Goal: Navigation & Orientation: Find specific page/section

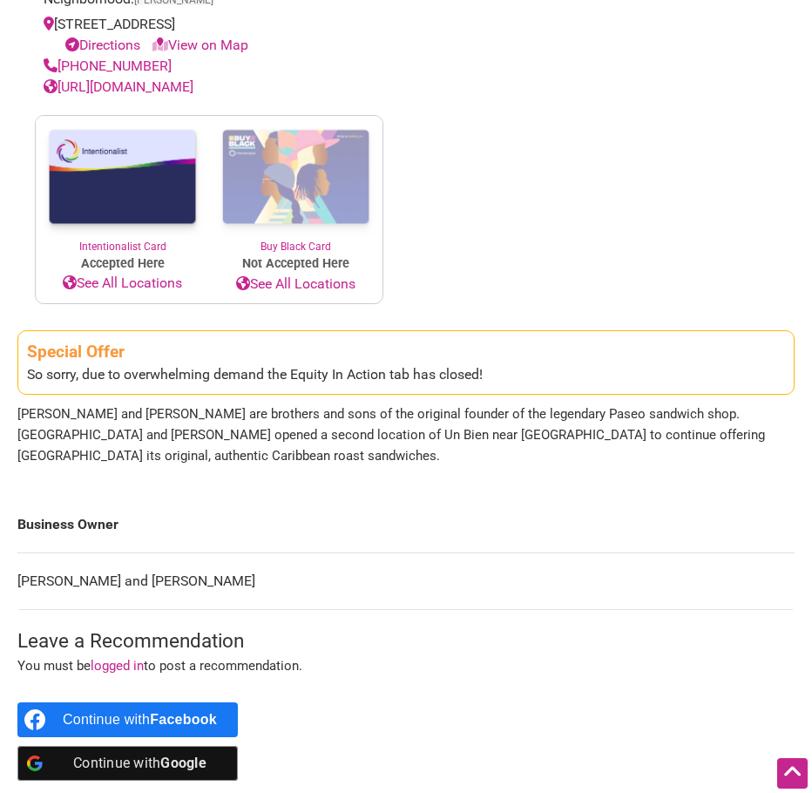
scroll to position [784, 0]
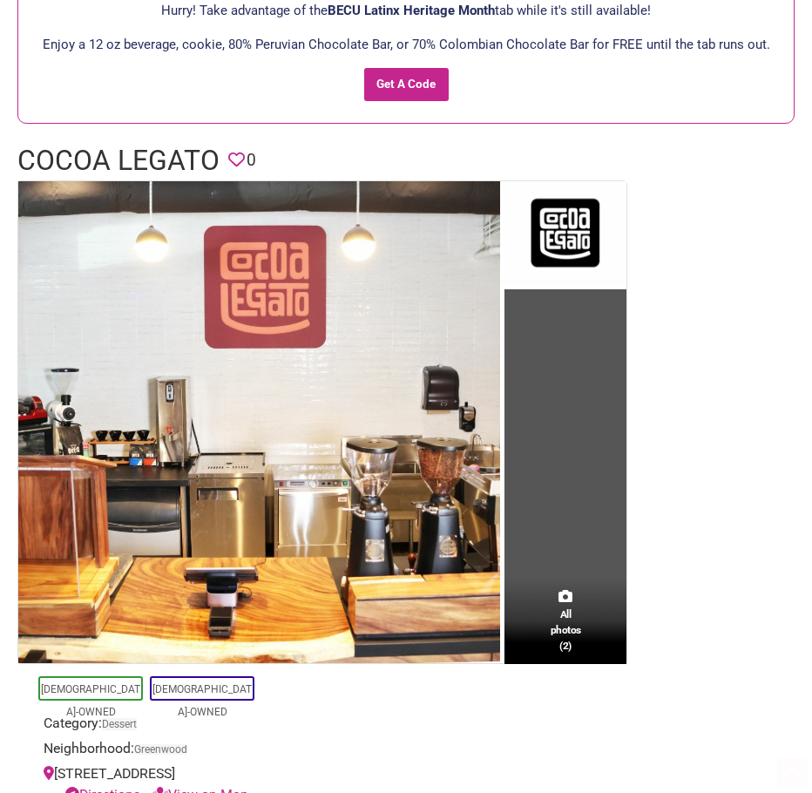
scroll to position [523, 0]
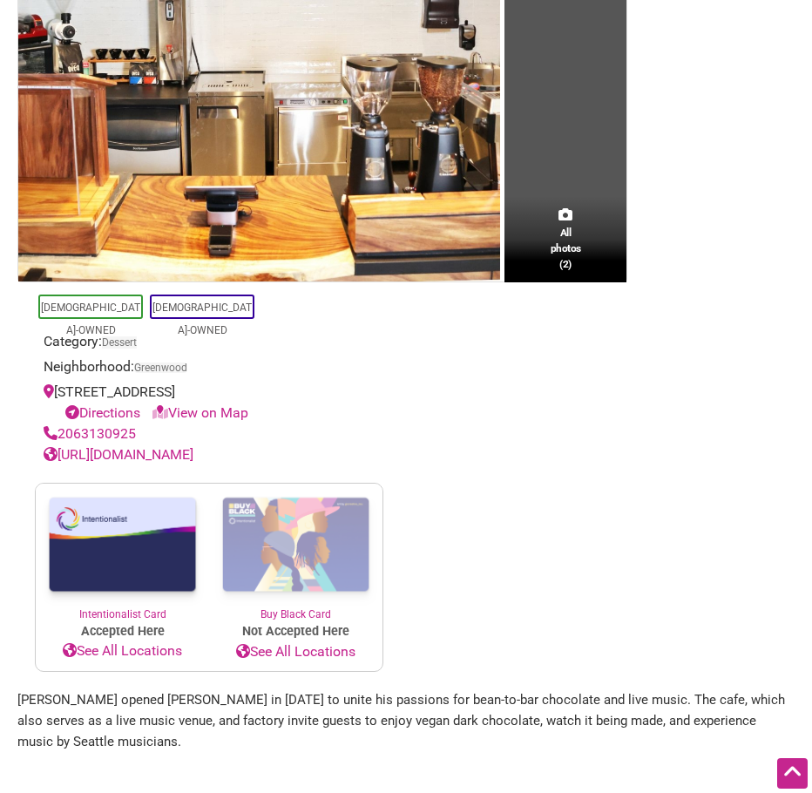
click at [207, 410] on link "View on Map" at bounding box center [200, 412] width 96 height 17
click at [193, 456] on link "[URL][DOMAIN_NAME]" at bounding box center [119, 454] width 150 height 17
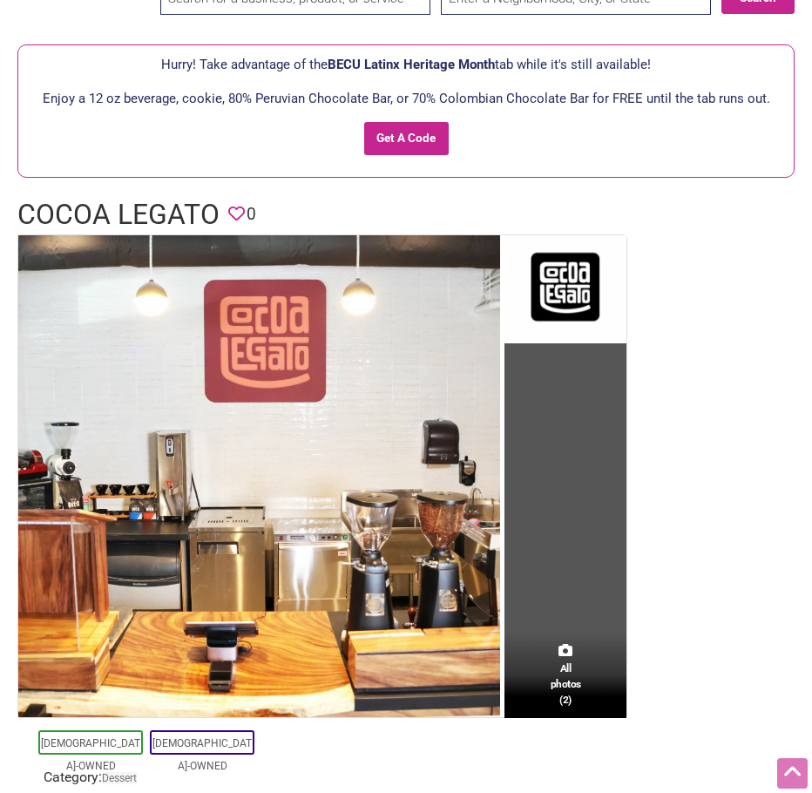
scroll to position [0, 0]
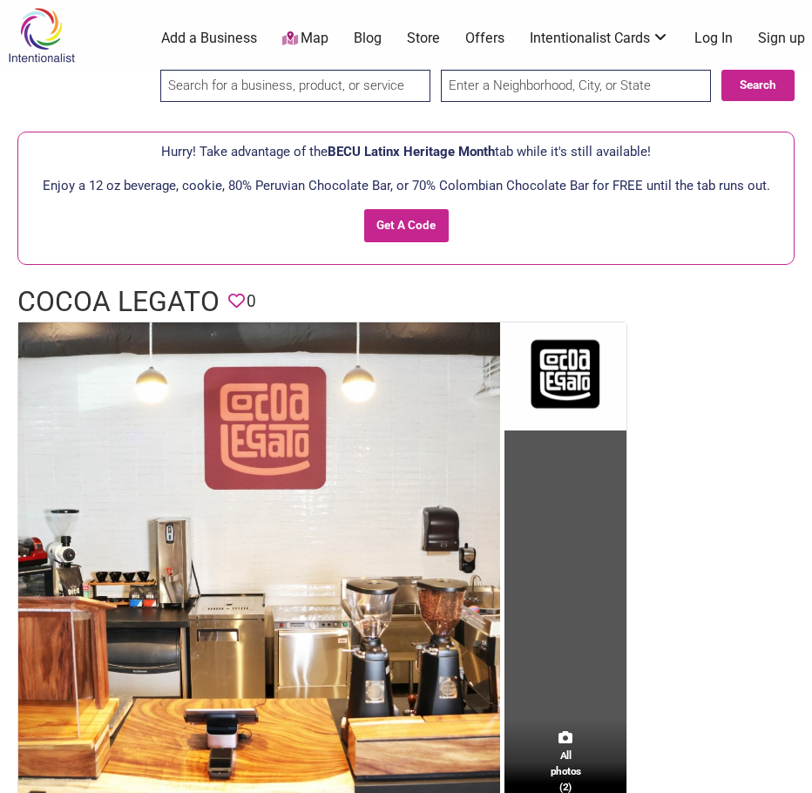
click at [38, 29] on img at bounding box center [41, 35] width 83 height 57
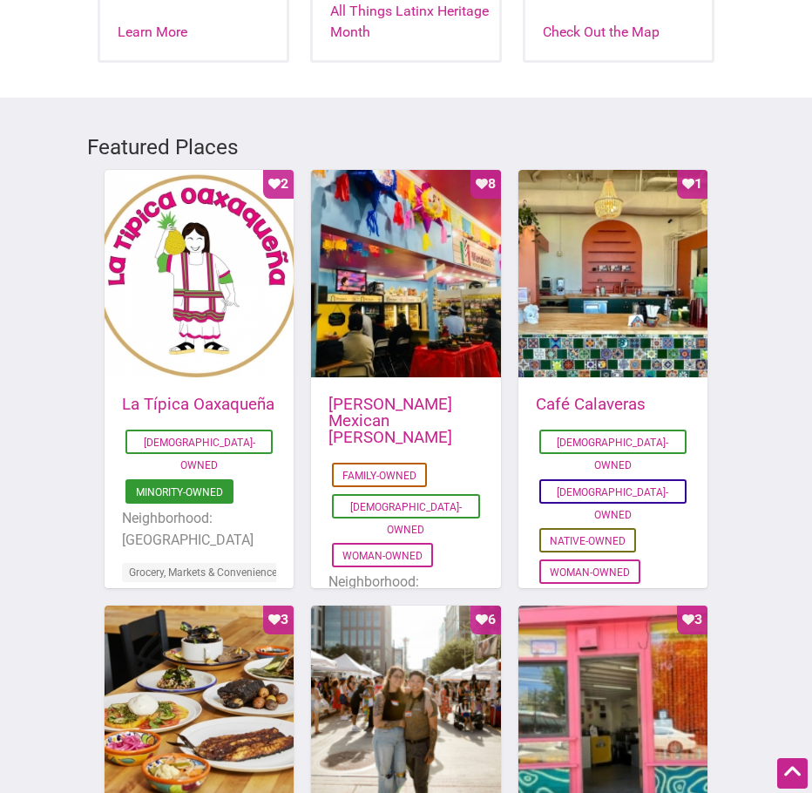
scroll to position [348, 0]
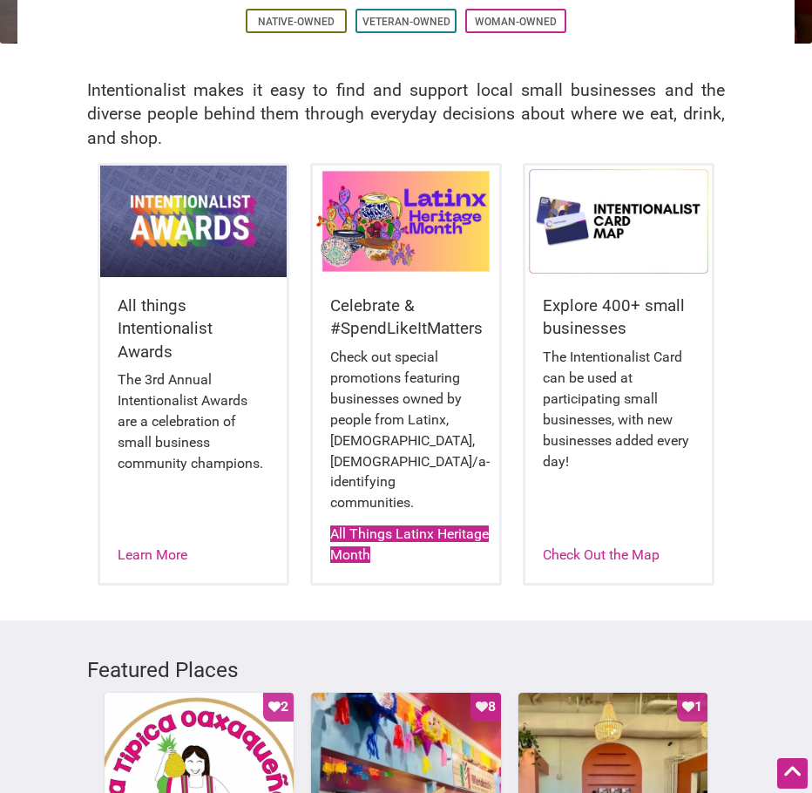
click at [399, 525] on link "All Things Latinx Heritage Month" at bounding box center [409, 543] width 159 height 37
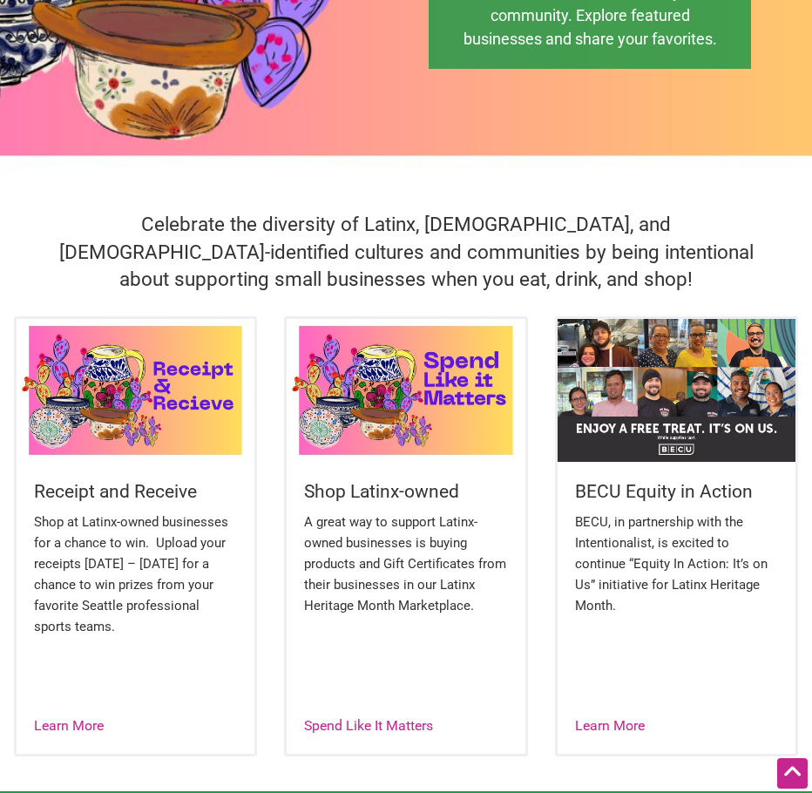
scroll to position [436, 0]
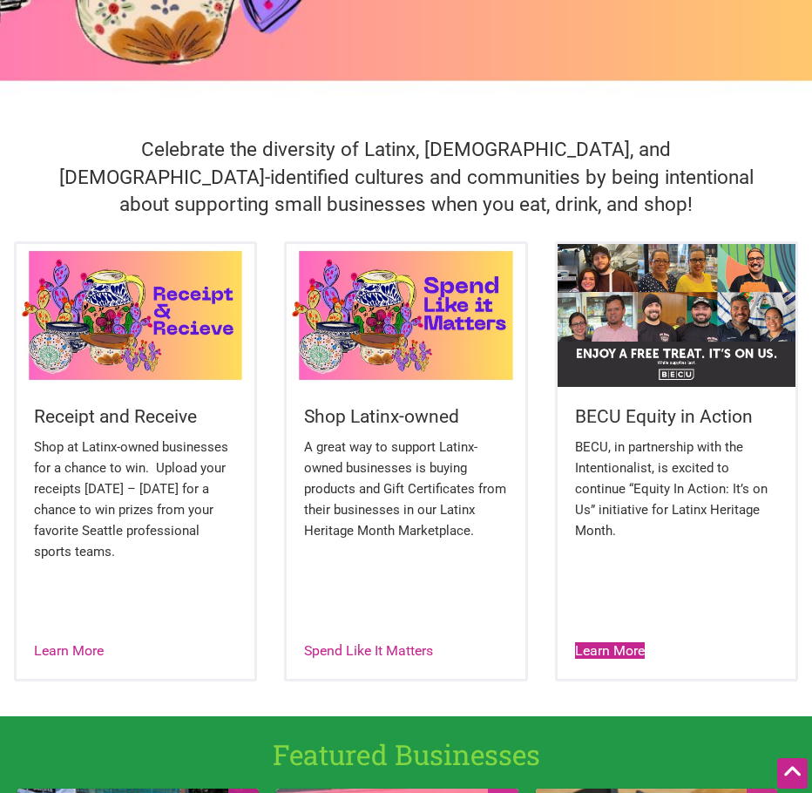
click at [633, 647] on link "Learn More" at bounding box center [610, 650] width 70 height 17
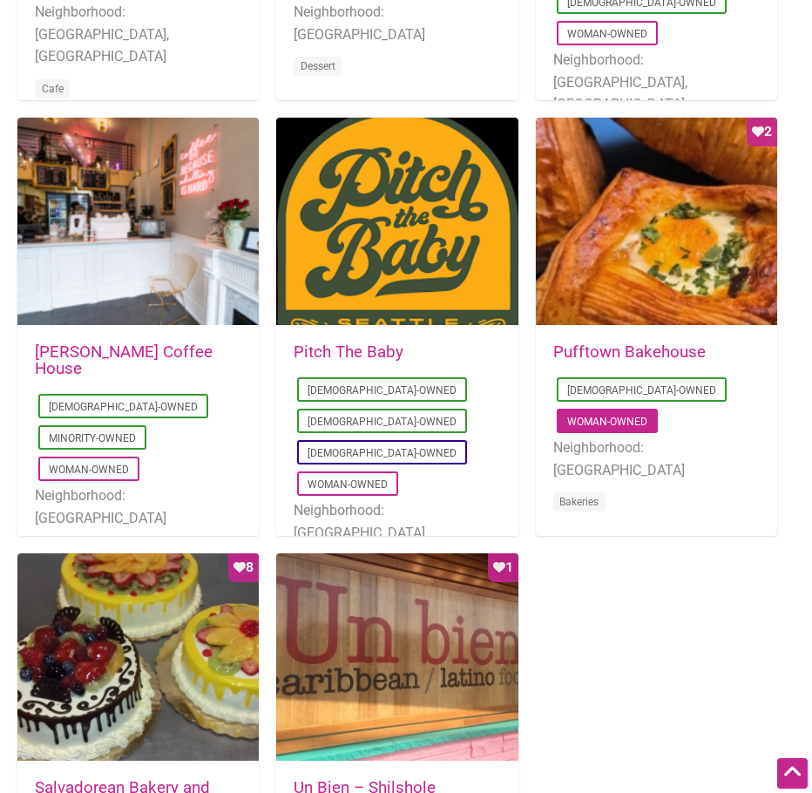
scroll to position [1307, 0]
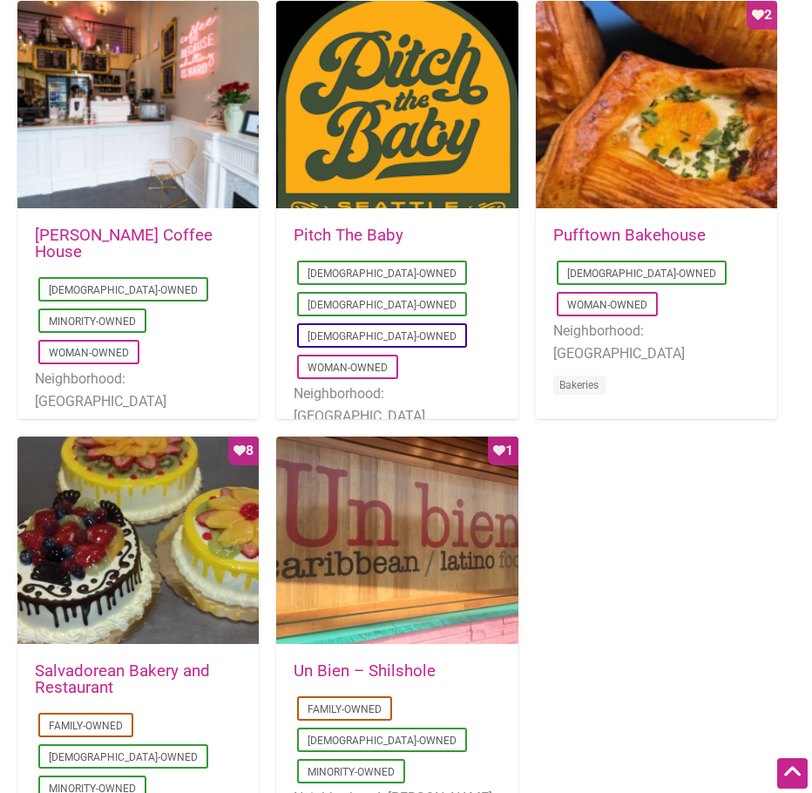
click at [624, 237] on link "Pufftown Bakehouse" at bounding box center [629, 235] width 152 height 19
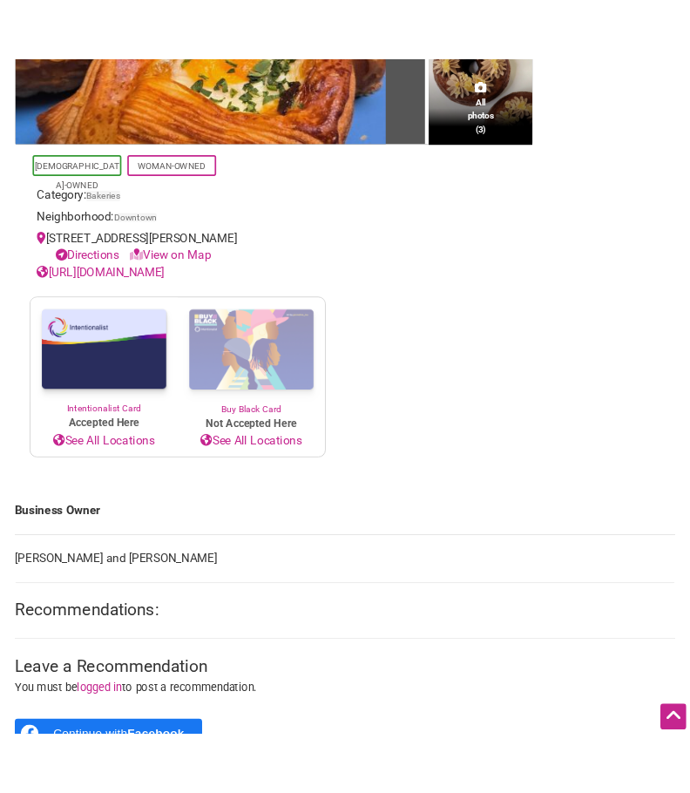
scroll to position [523, 0]
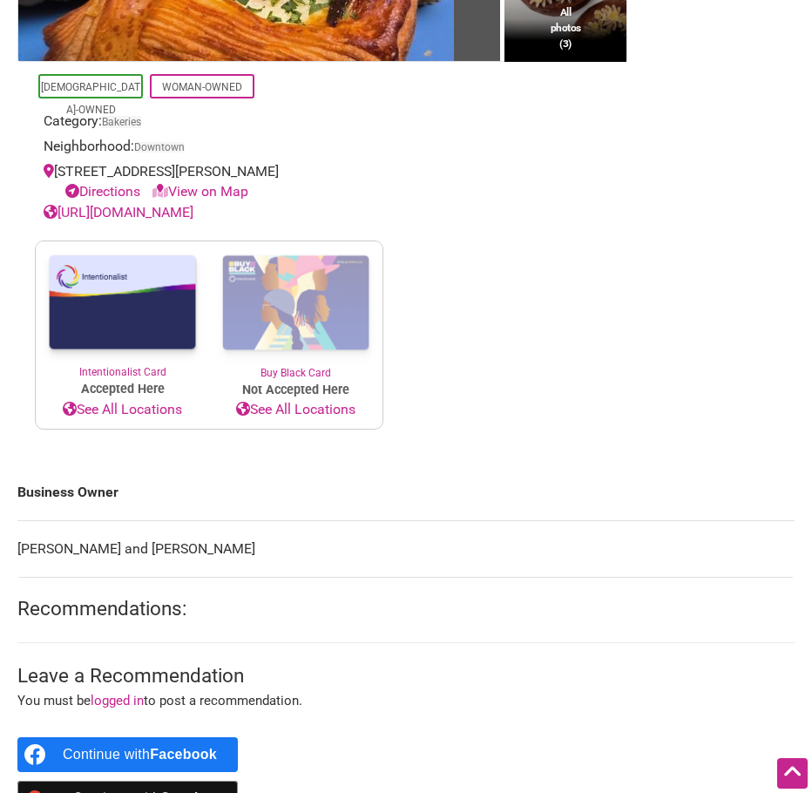
click at [193, 216] on link "[URL][DOMAIN_NAME]" at bounding box center [119, 212] width 150 height 17
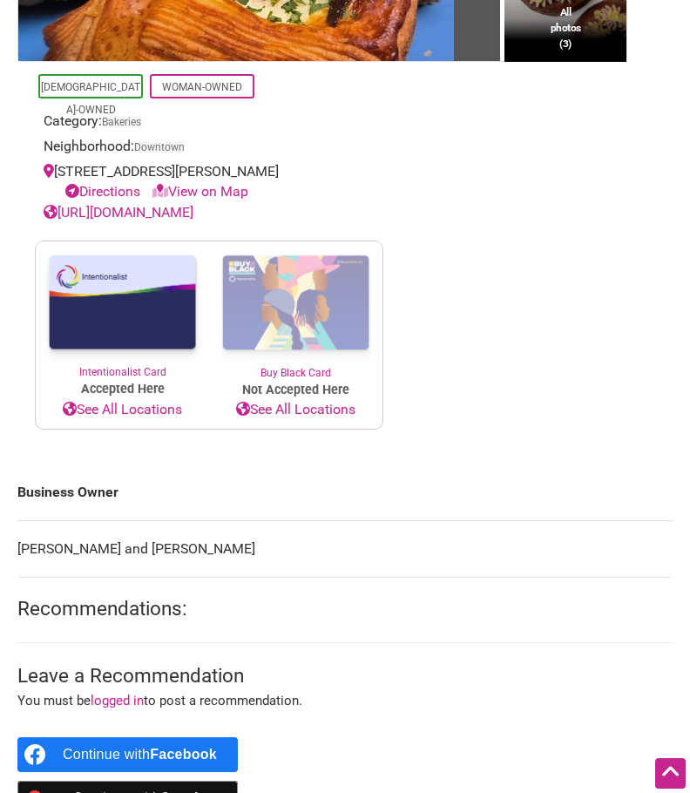
drag, startPoint x: 103, startPoint y: 169, endPoint x: 250, endPoint y: 175, distance: 147.4
click at [250, 175] on div "[STREET_ADDRESS][PERSON_NAME] Directions View on Map" at bounding box center [209, 182] width 331 height 42
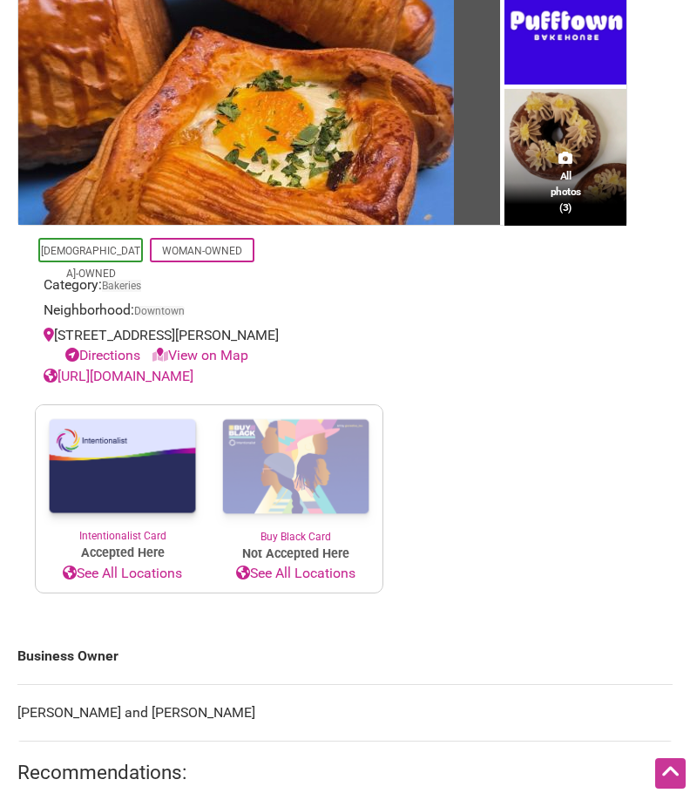
scroll to position [0, 0]
